Goal: Information Seeking & Learning: Learn about a topic

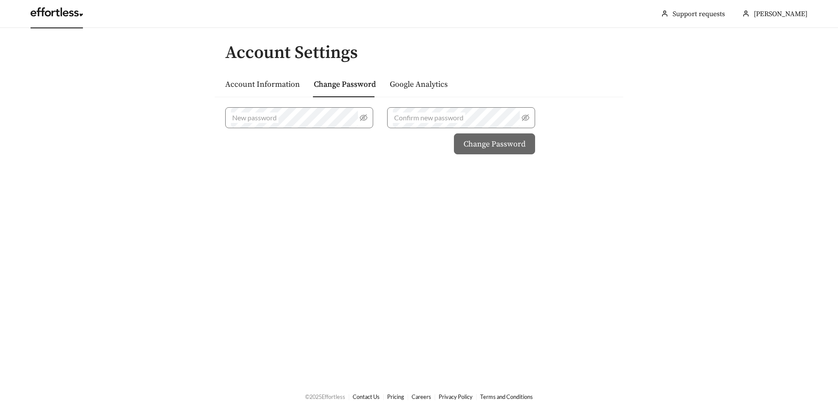
click at [65, 10] on link at bounding box center [57, 14] width 52 height 9
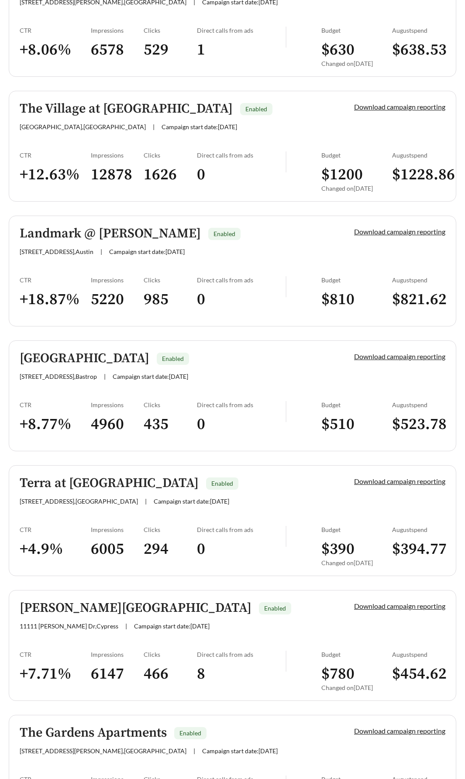
scroll to position [2123, 0]
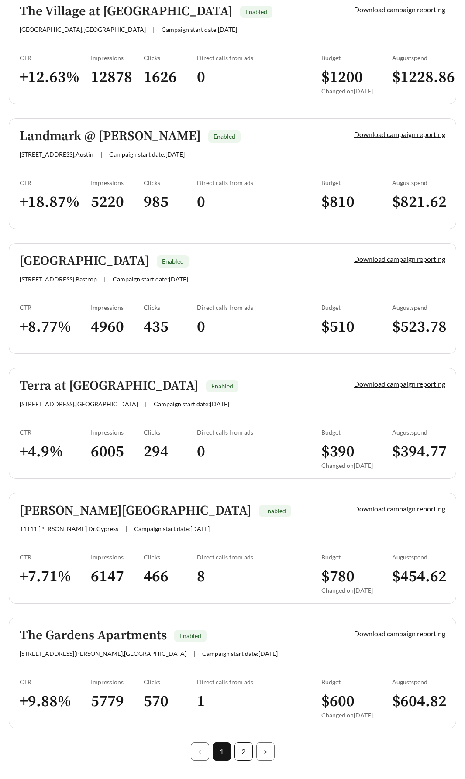
click at [246, 412] on link "2" at bounding box center [243, 751] width 17 height 17
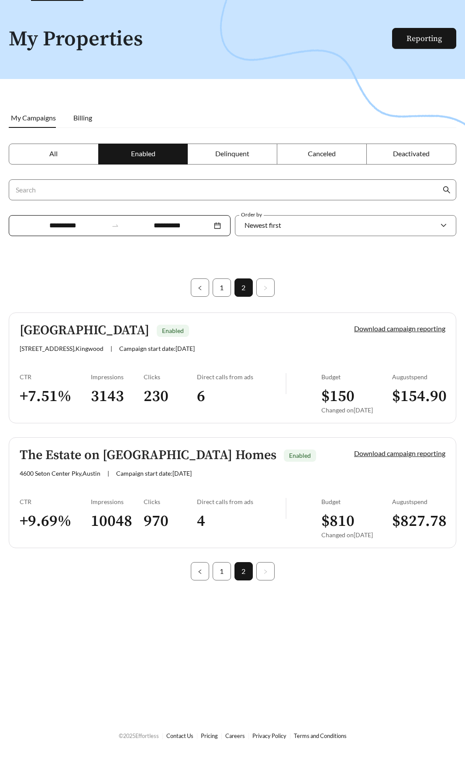
scroll to position [28, 0]
click at [111, 330] on h5 "[GEOGRAPHIC_DATA]" at bounding box center [85, 330] width 130 height 14
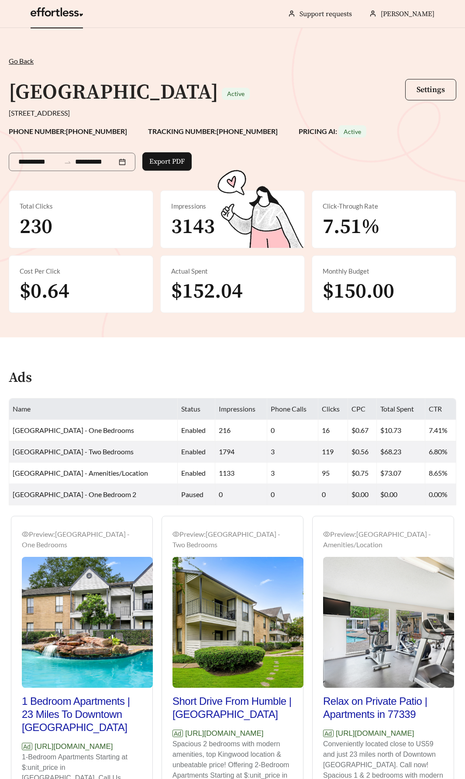
click at [231, 379] on div "Ads" at bounding box center [232, 382] width 447 height 26
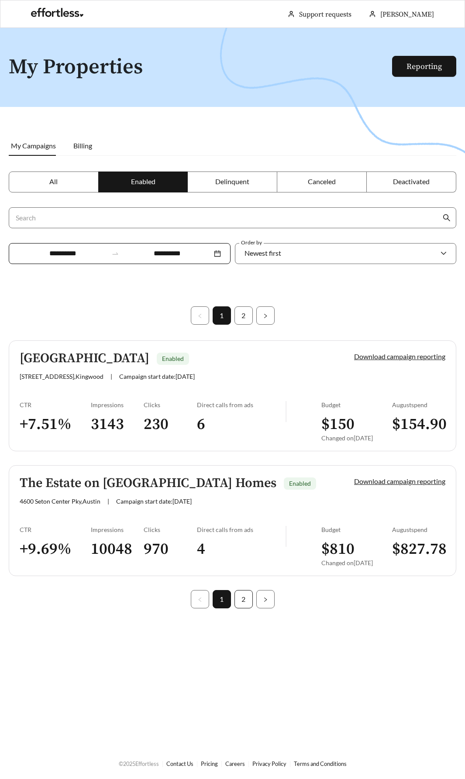
click at [238, 412] on link "2" at bounding box center [243, 598] width 17 height 17
click at [221, 412] on link "1" at bounding box center [221, 598] width 17 height 17
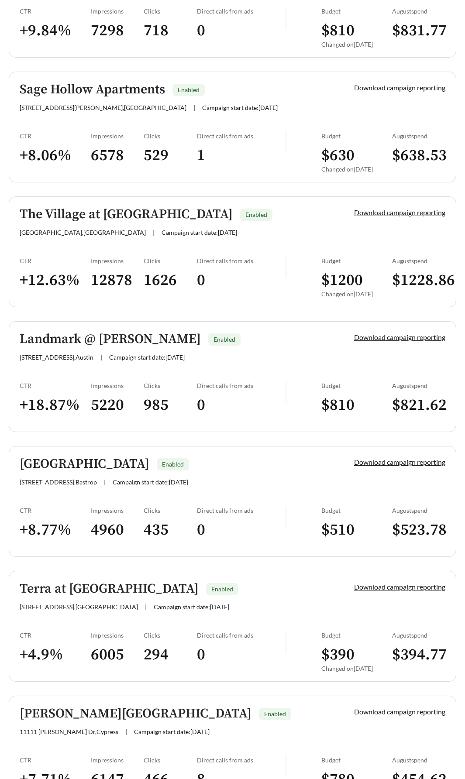
scroll to position [2123, 0]
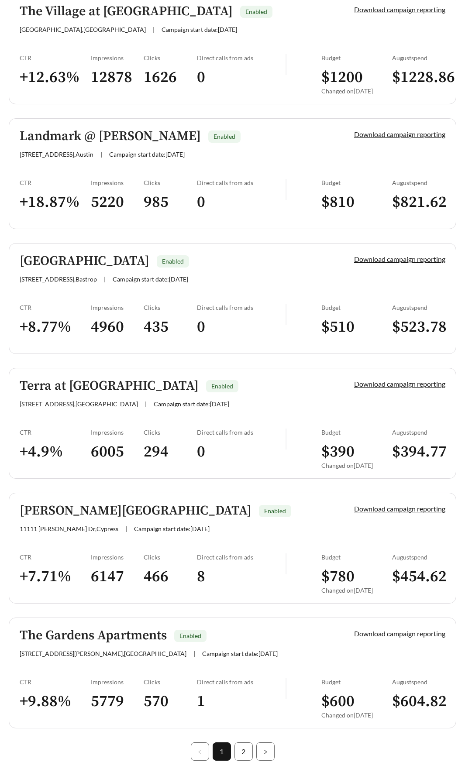
click at [99, 412] on h5 "[PERSON_NAME][GEOGRAPHIC_DATA]" at bounding box center [136, 511] width 232 height 14
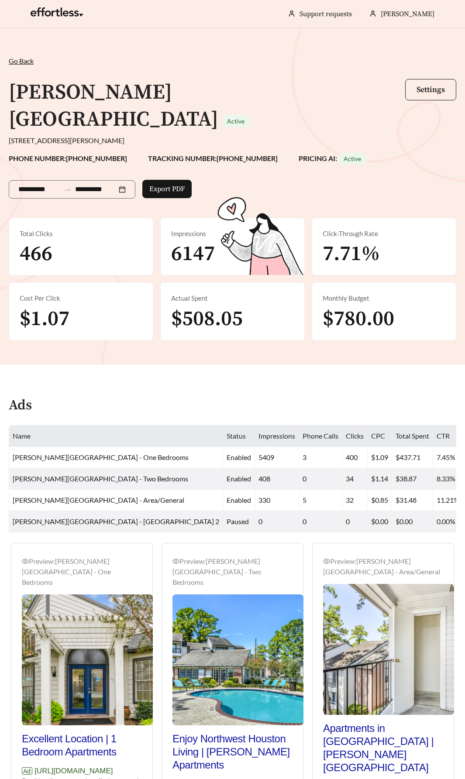
click at [14, 57] on div "Go Back /" at bounding box center [232, 61] width 447 height 10
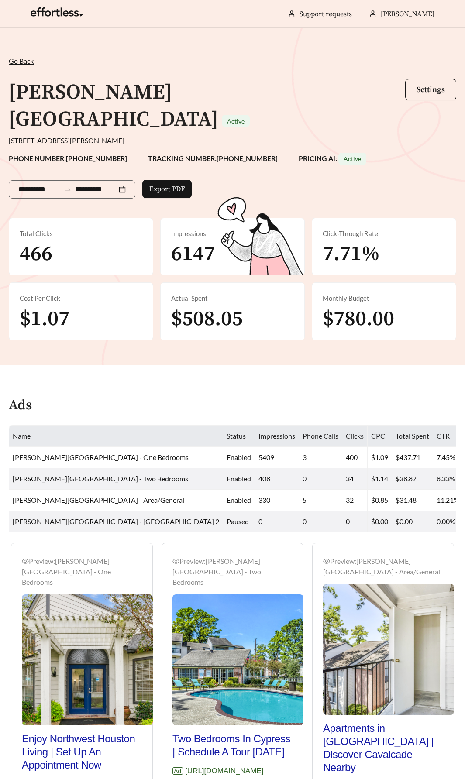
click at [14, 59] on span "Go Back" at bounding box center [21, 61] width 25 height 8
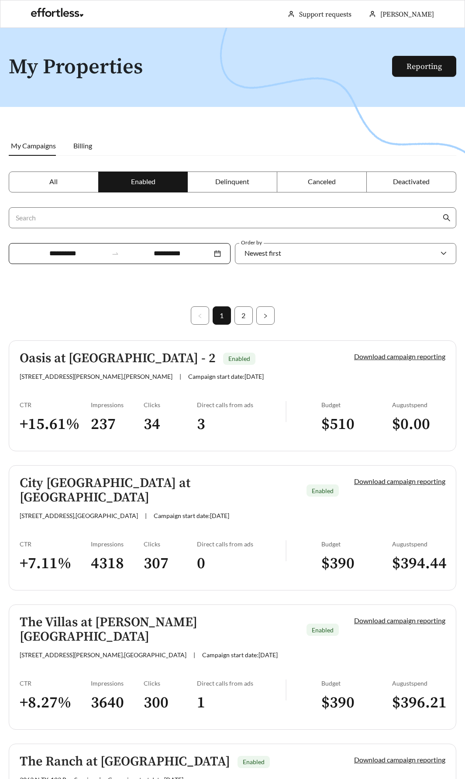
click at [82, 364] on h5 "Oasis at [GEOGRAPHIC_DATA] - 2" at bounding box center [118, 358] width 196 height 14
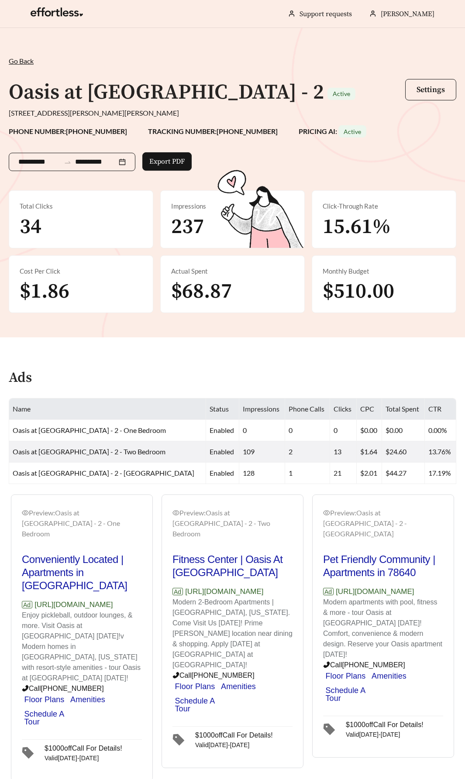
click at [131, 162] on div "**********" at bounding box center [72, 162] width 127 height 18
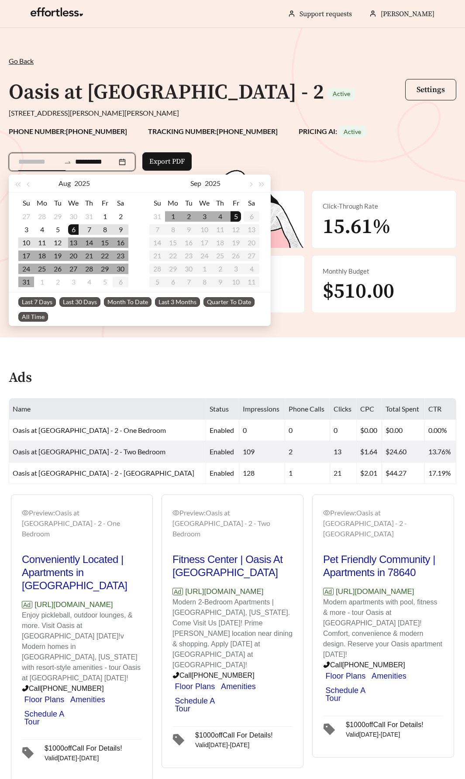
type input "**********"
click at [71, 227] on div "6" at bounding box center [73, 229] width 10 height 10
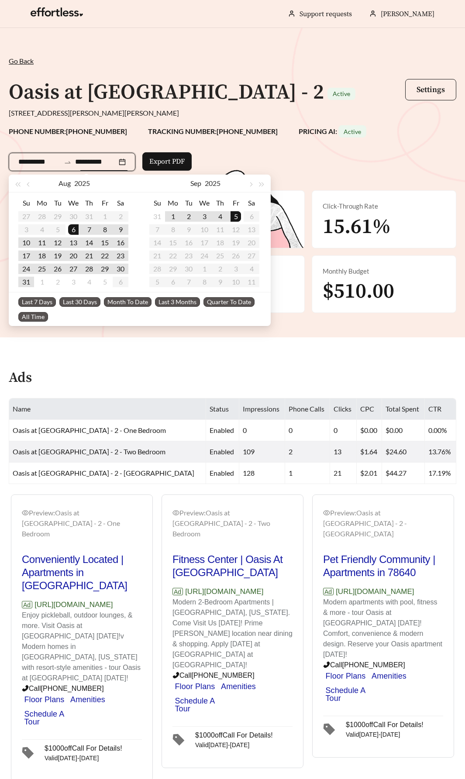
click at [148, 69] on div "**********" at bounding box center [232, 184] width 465 height 257
